Goal: Task Accomplishment & Management: Manage account settings

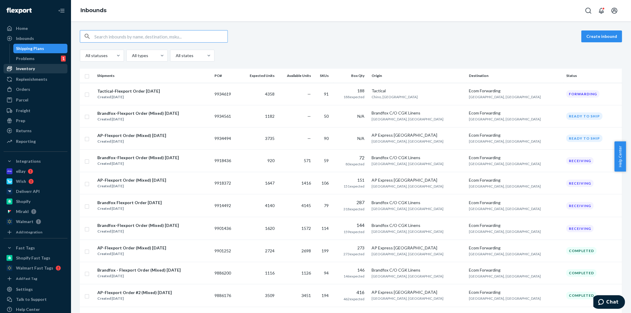
click at [23, 69] on div "Inventory" at bounding box center [25, 69] width 19 height 6
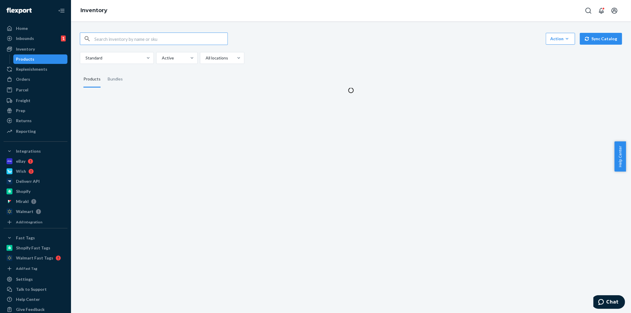
click at [145, 37] on input "text" at bounding box center [160, 39] width 133 height 12
click at [278, 63] on div "Standard Active All locations" at bounding box center [349, 58] width 538 height 12
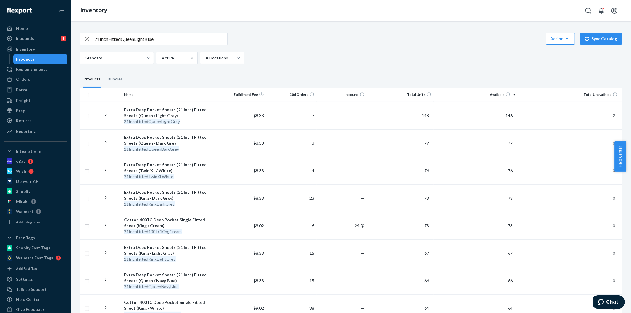
click at [148, 37] on input "21InchFittedQueenLightBlue" at bounding box center [160, 39] width 133 height 12
paste input "XmasMFKingGnomeRed"
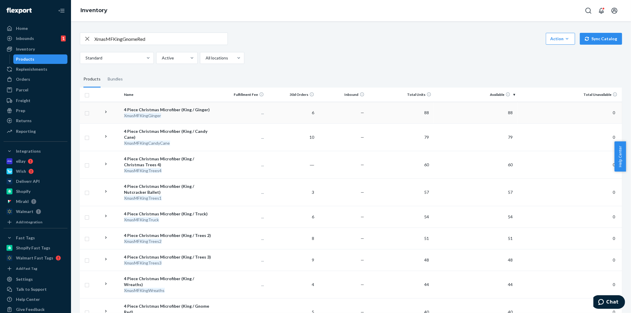
scroll to position [1, 0]
click at [155, 43] on input "XmasMFKingGnomeRed" at bounding box center [160, 38] width 133 height 12
paste input "Flat400TCFullNavyBlue"
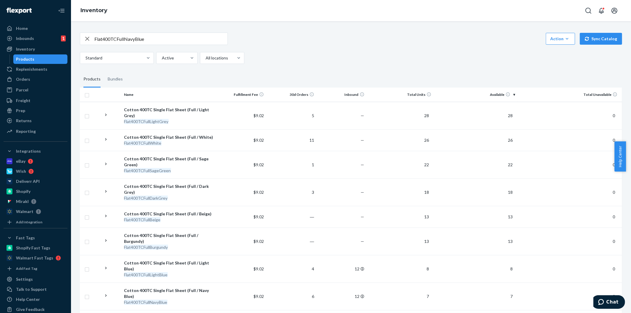
click at [164, 38] on input "Flat400TCFullNavyBlue" at bounding box center [160, 39] width 133 height 12
paste input "King4PCLightPink"
type input "King4PCLightPink"
